Goal: Find contact information: Find contact information

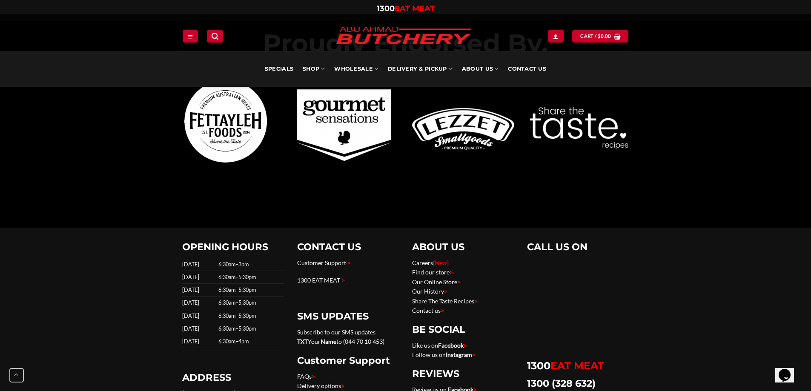
scroll to position [2683, 0]
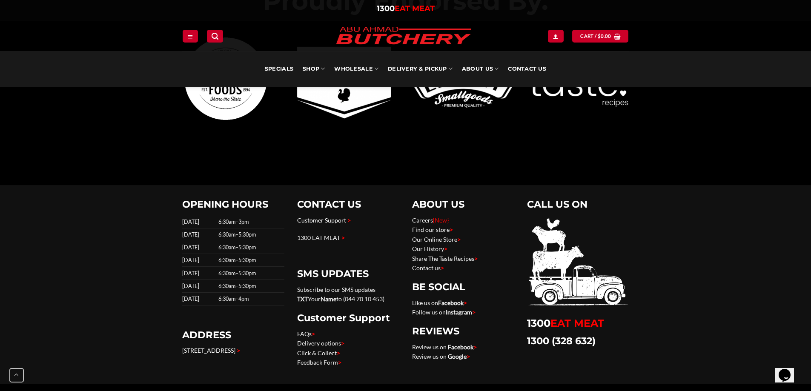
click at [333, 220] on link "Customer Support" at bounding box center [321, 220] width 49 height 7
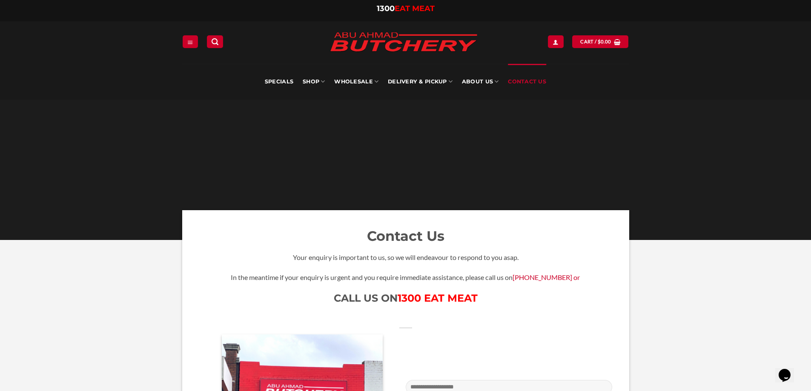
click at [391, 43] on img at bounding box center [404, 42] width 162 height 32
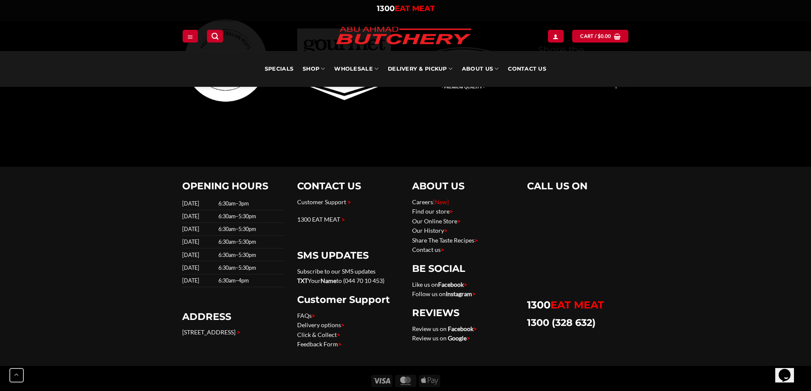
scroll to position [2726, 0]
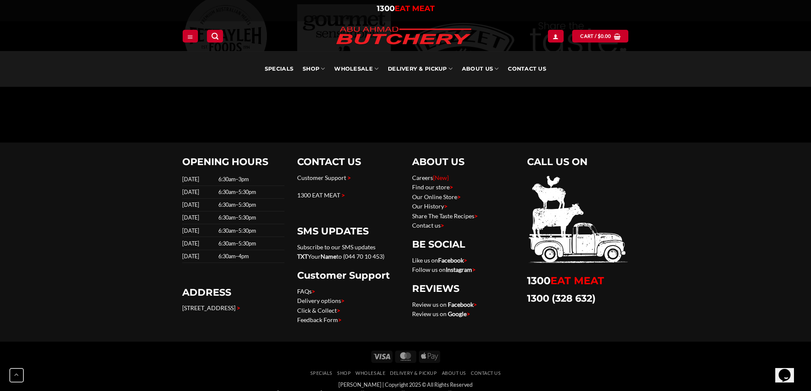
click at [313, 291] on span ">" at bounding box center [313, 291] width 3 height 7
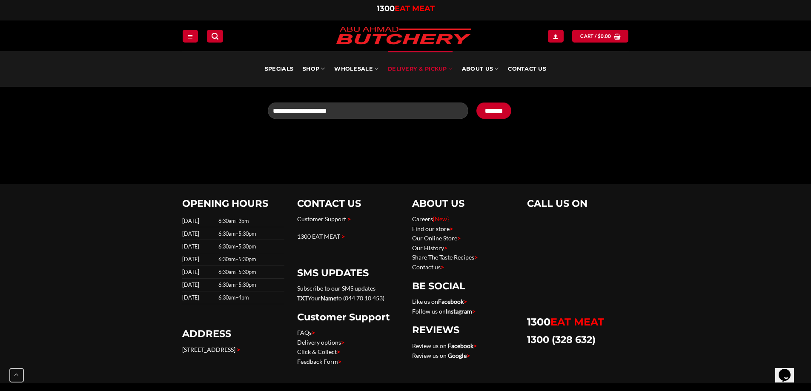
scroll to position [639, 0]
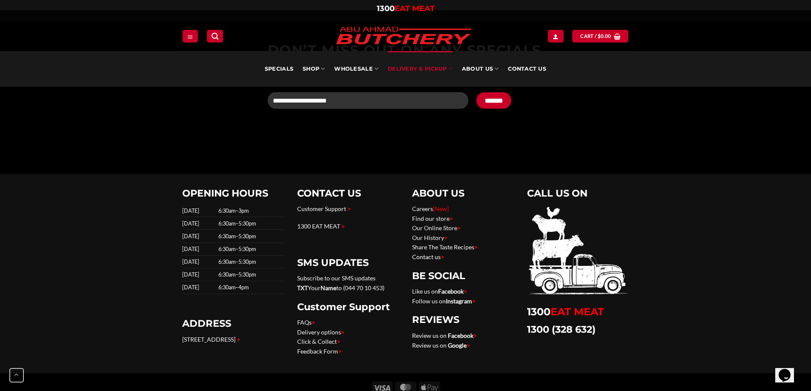
click at [434, 255] on link "Contact us >" at bounding box center [428, 256] width 32 height 7
